Goal: Information Seeking & Learning: Understand process/instructions

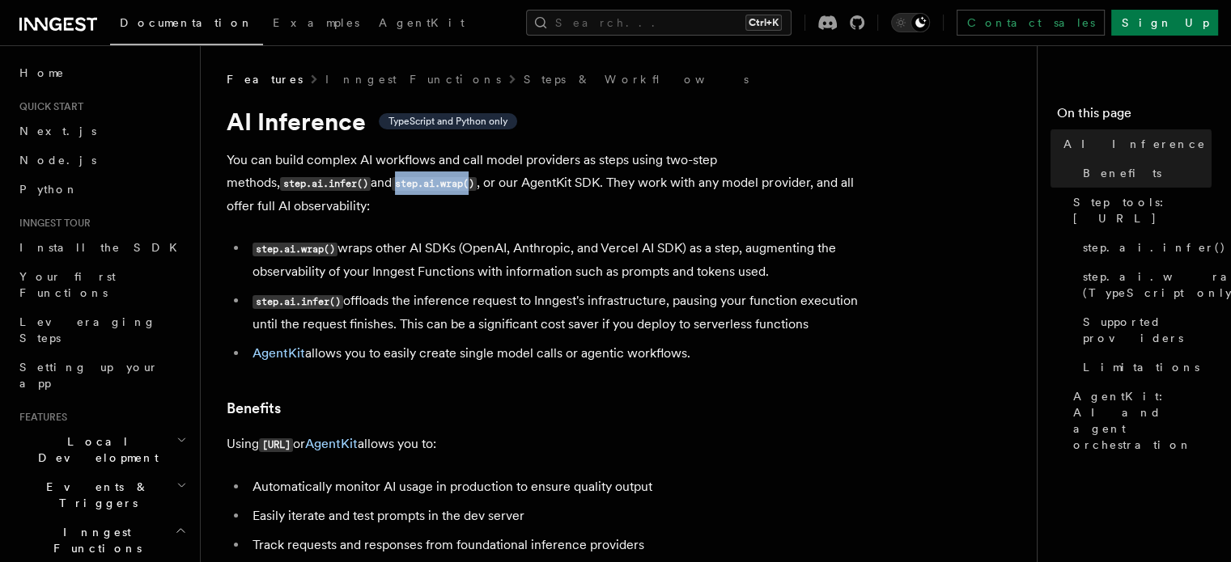
drag, startPoint x: 328, startPoint y: 185, endPoint x: 253, endPoint y: 188, distance: 74.5
click at [392, 188] on code "step.ai.wrap()" at bounding box center [434, 184] width 85 height 14
copy code "step.ai.wrap("
click at [791, 22] on button "Search... Ctrl+K" at bounding box center [658, 23] width 265 height 26
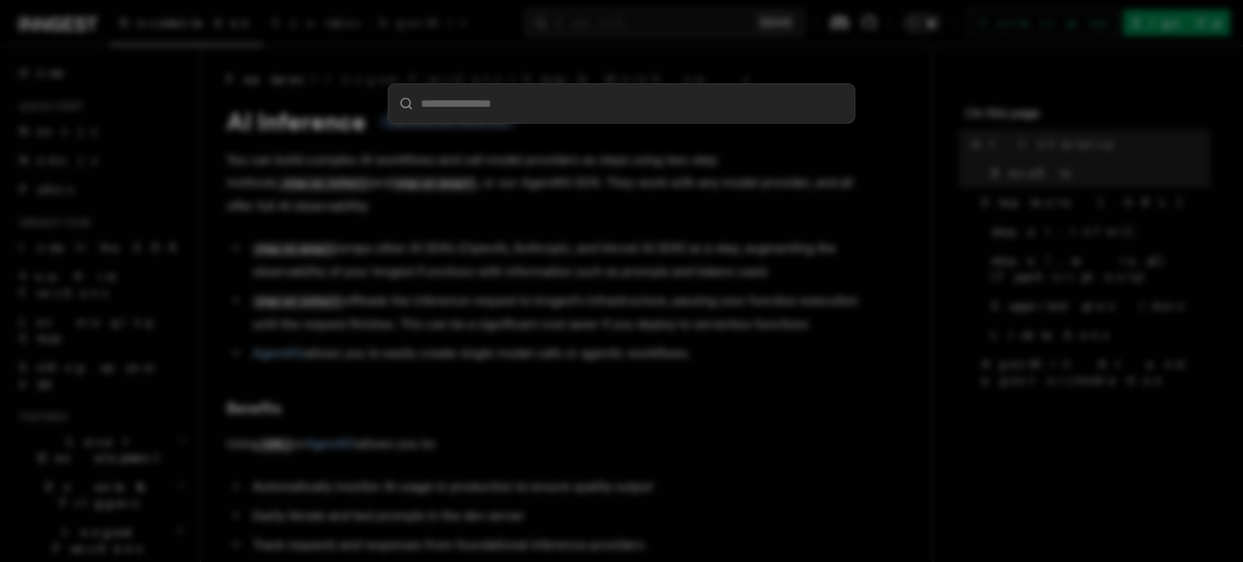
type input "**********"
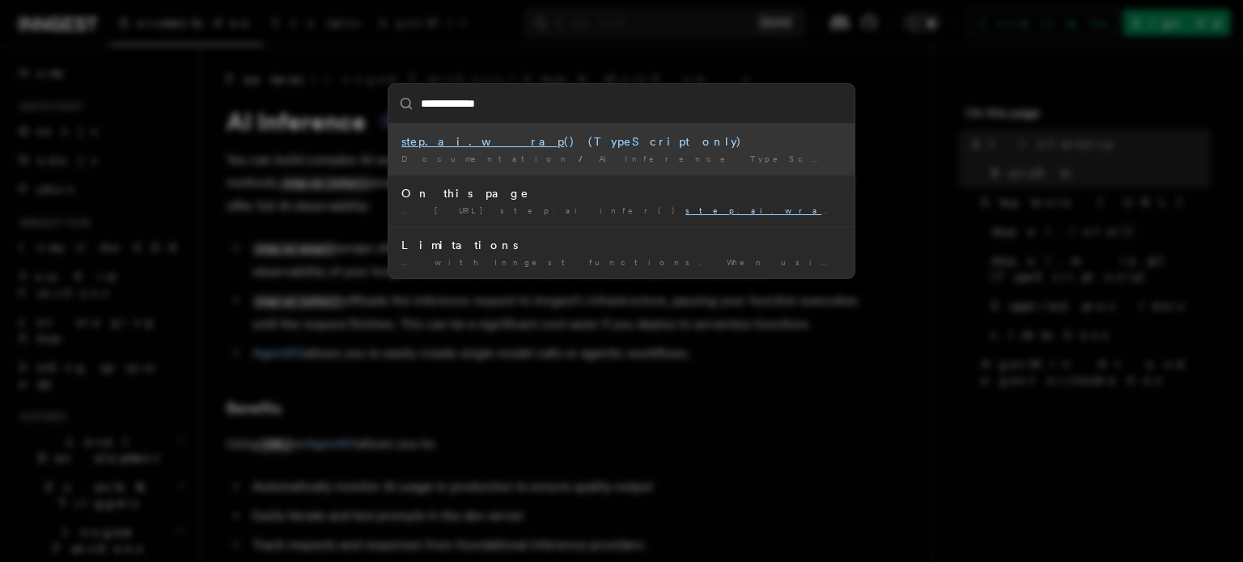
click at [584, 142] on div "step.ai.wrap () (TypeScript only)" at bounding box center [621, 142] width 440 height 16
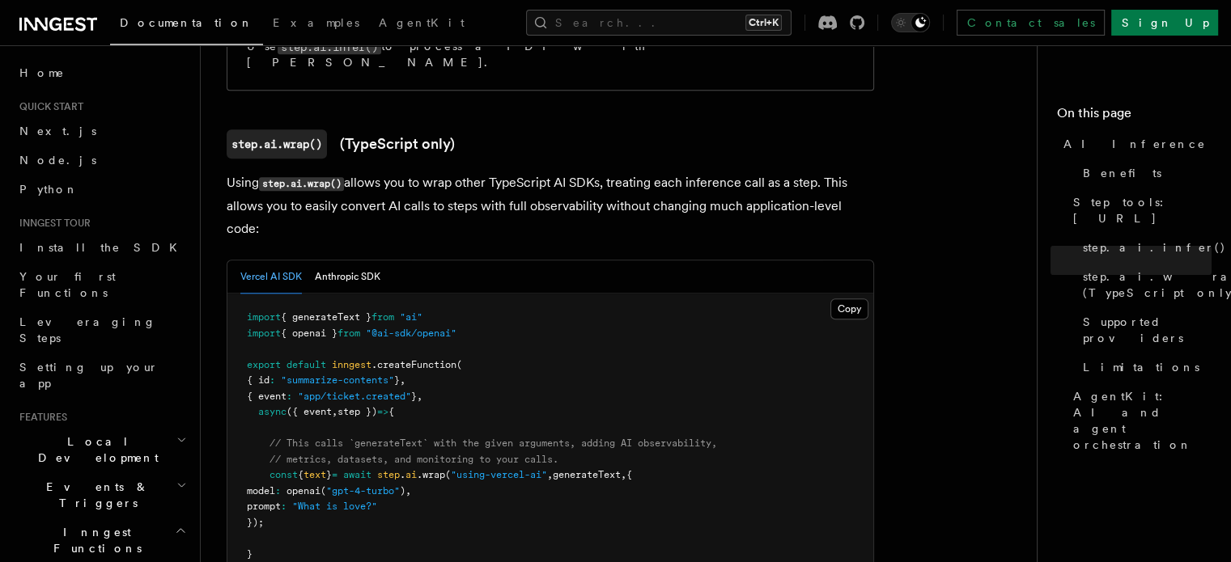
scroll to position [1559, 0]
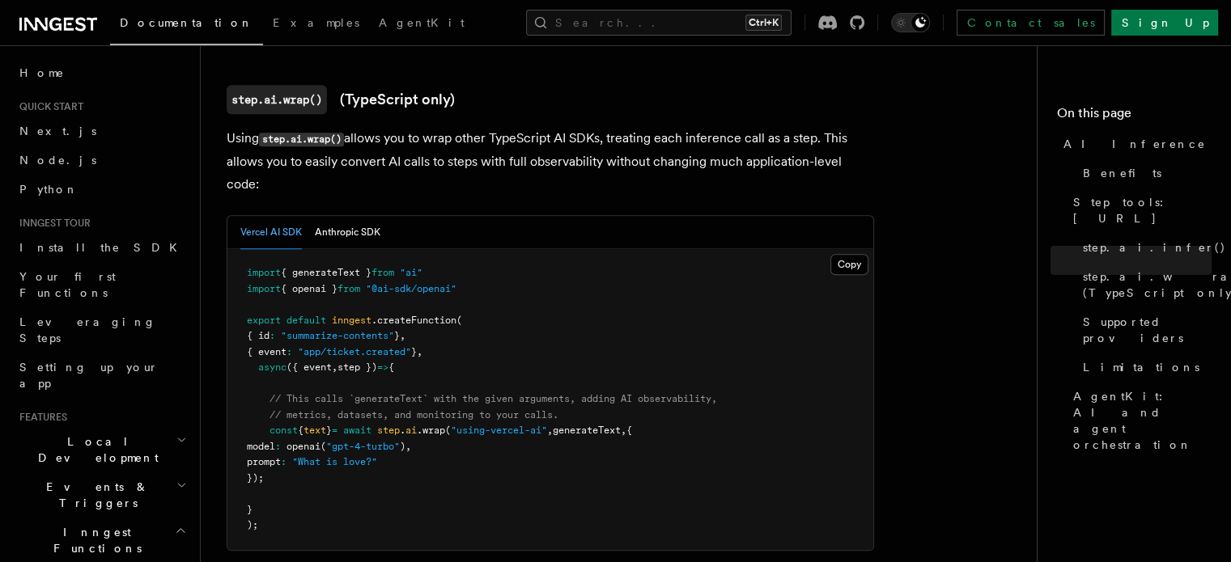
click at [329, 363] on pre "import { generateText } from "ai" import { openai } from "@ai-sdk/openai" expor…" at bounding box center [550, 399] width 646 height 301
click at [324, 425] on span "text" at bounding box center [314, 430] width 23 height 11
click at [400, 425] on span "step" at bounding box center [388, 430] width 23 height 11
drag, startPoint x: 316, startPoint y: 354, endPoint x: 337, endPoint y: 357, distance: 22.1
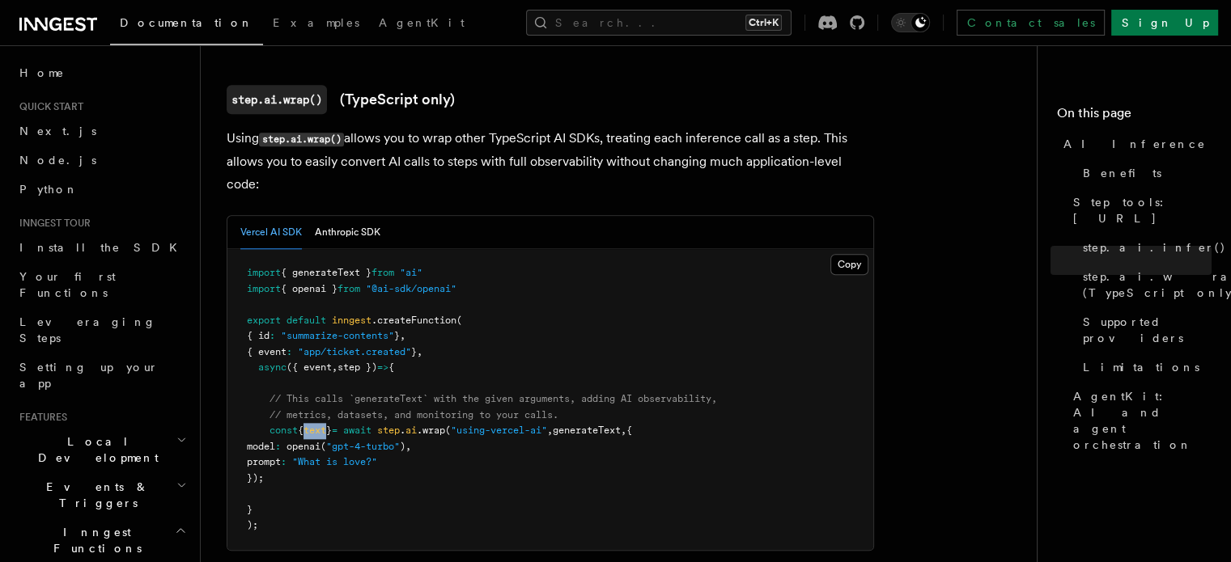
click at [337, 425] on span "const { text } = await step . ai .wrap ( "using-vercel-ai" , generateText , {" at bounding box center [439, 430] width 385 height 11
copy span "text"
drag, startPoint x: 352, startPoint y: 350, endPoint x: 309, endPoint y: 358, distance: 43.6
click at [309, 358] on pre "import { generateText } from "ai" import { openai } from "@ai-sdk/openai" expor…" at bounding box center [550, 399] width 646 height 301
click at [303, 425] on span "{" at bounding box center [301, 430] width 6 height 11
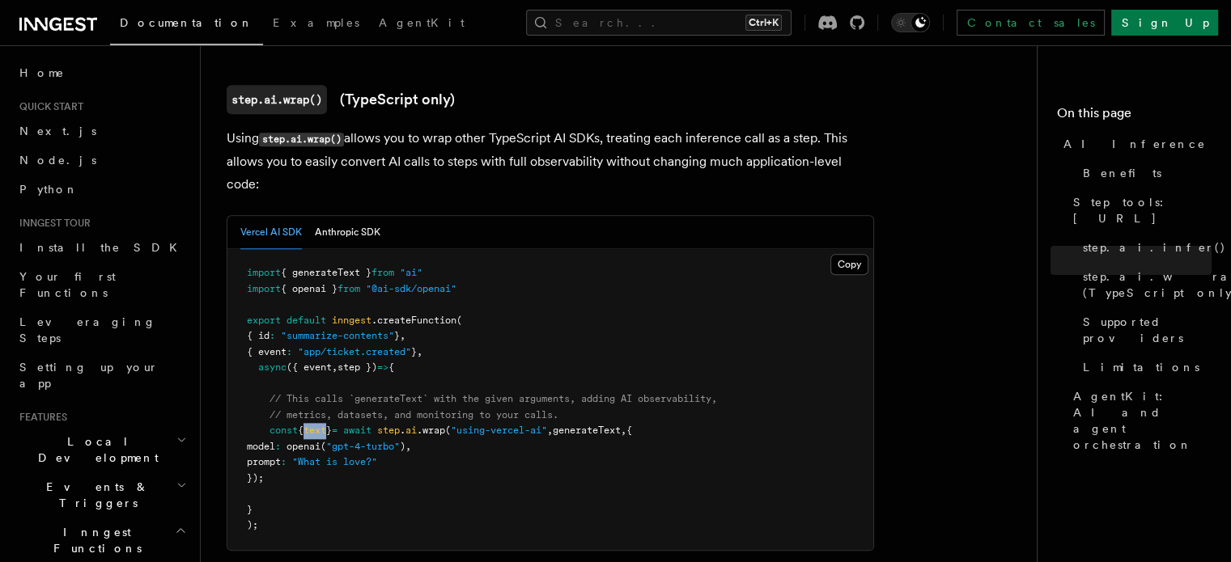
copy span "{ text }"
